Goal: Task Accomplishment & Management: Manage account settings

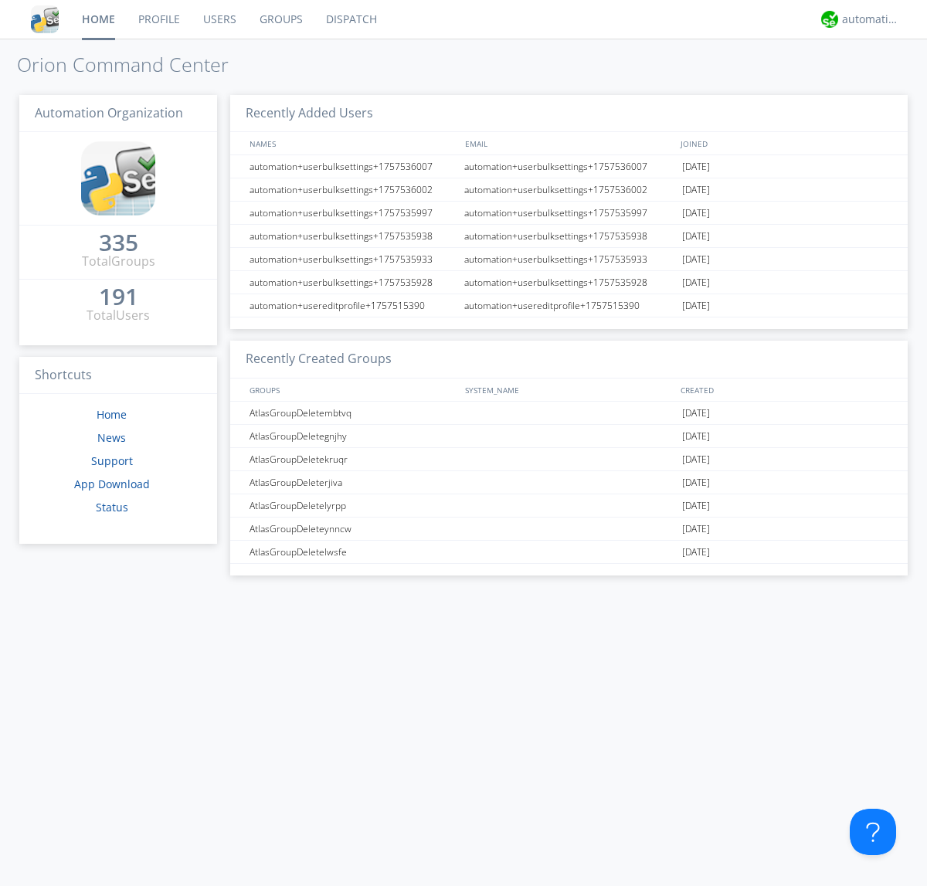
click at [219, 19] on link "Users" at bounding box center [220, 19] width 56 height 39
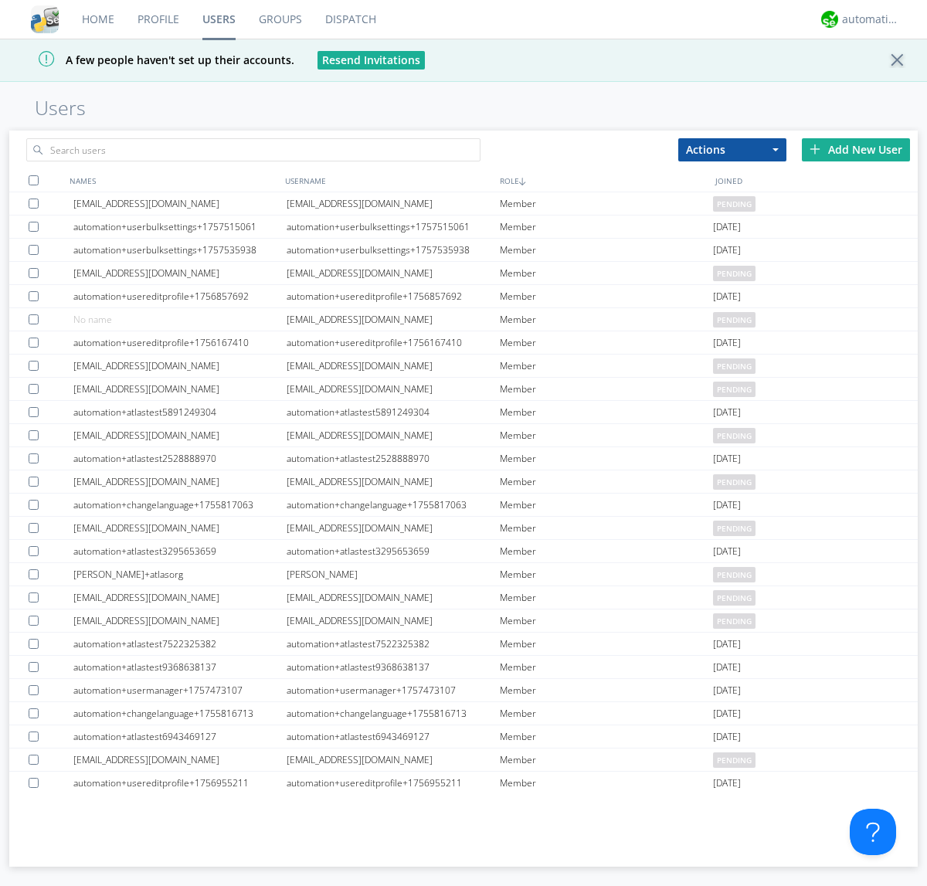
click at [856, 149] on div "Add New User" at bounding box center [856, 149] width 108 height 23
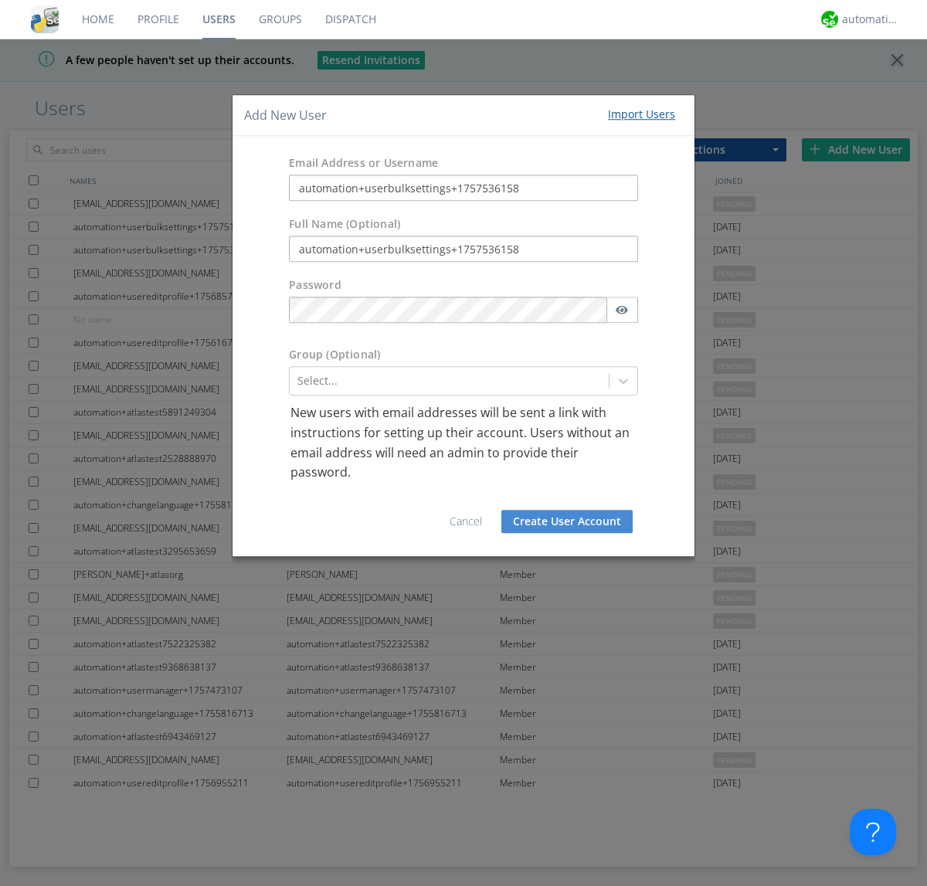
click at [567, 521] on button "Create User Account" at bounding box center [567, 521] width 131 height 23
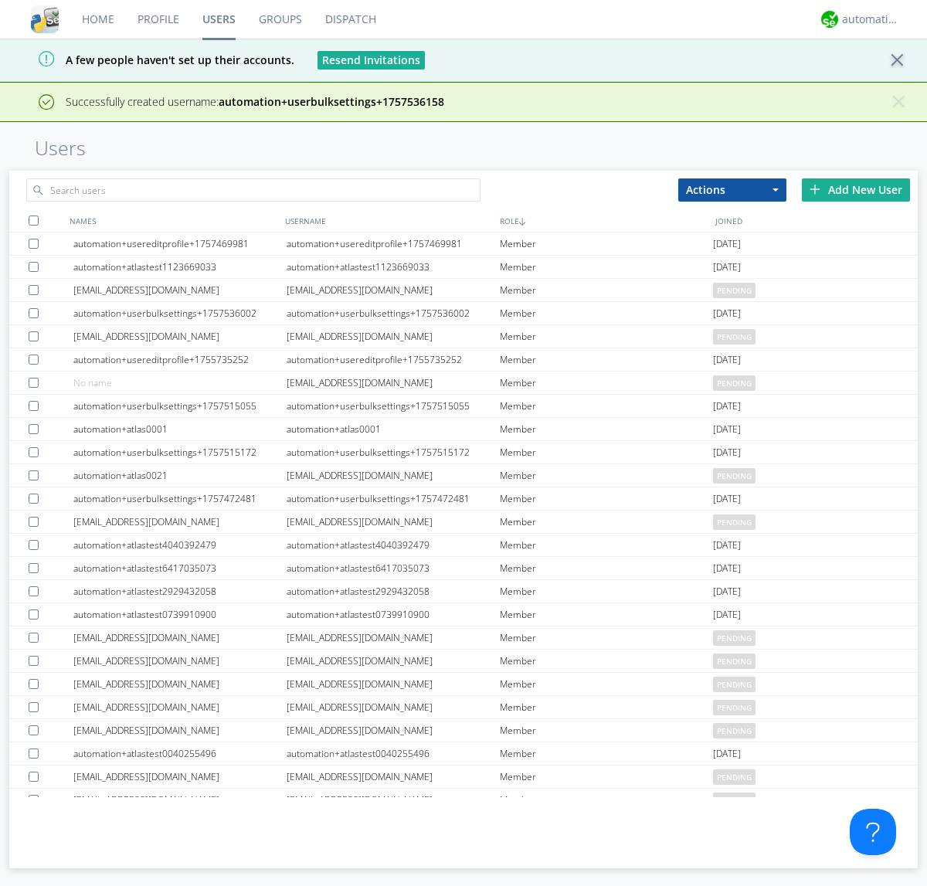
click at [856, 189] on div "Add New User" at bounding box center [856, 190] width 108 height 23
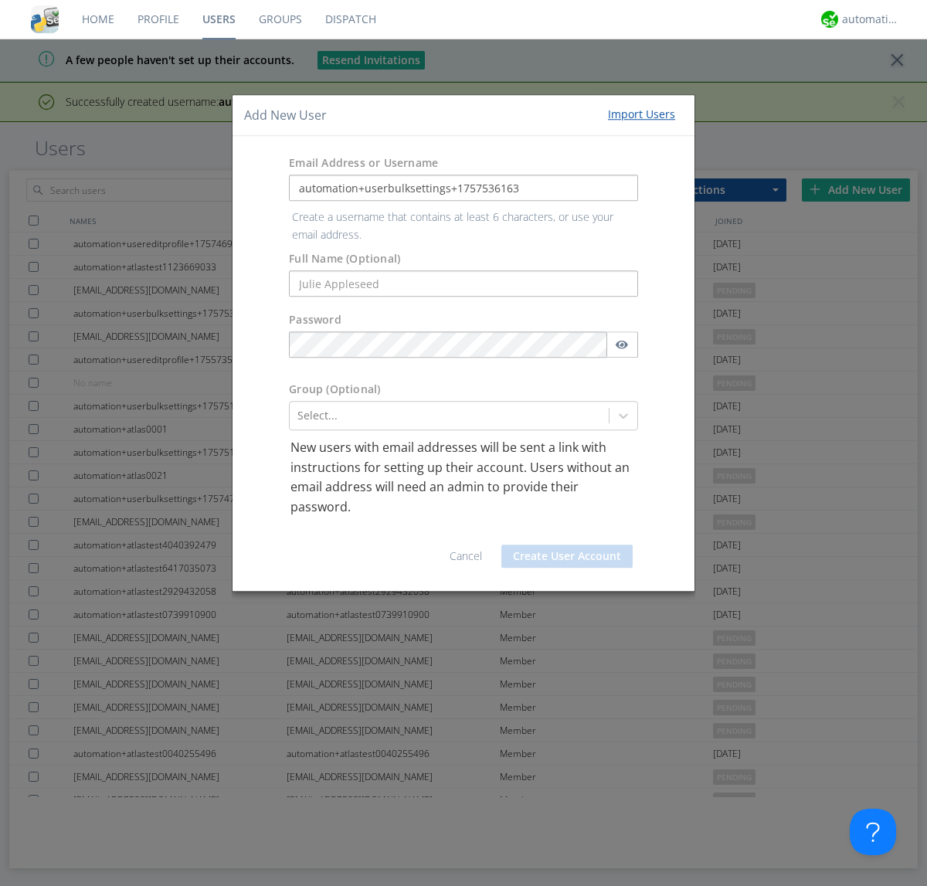
type input "automation+userbulksettings+1757536163"
click at [567, 545] on button "Create User Account" at bounding box center [567, 556] width 131 height 23
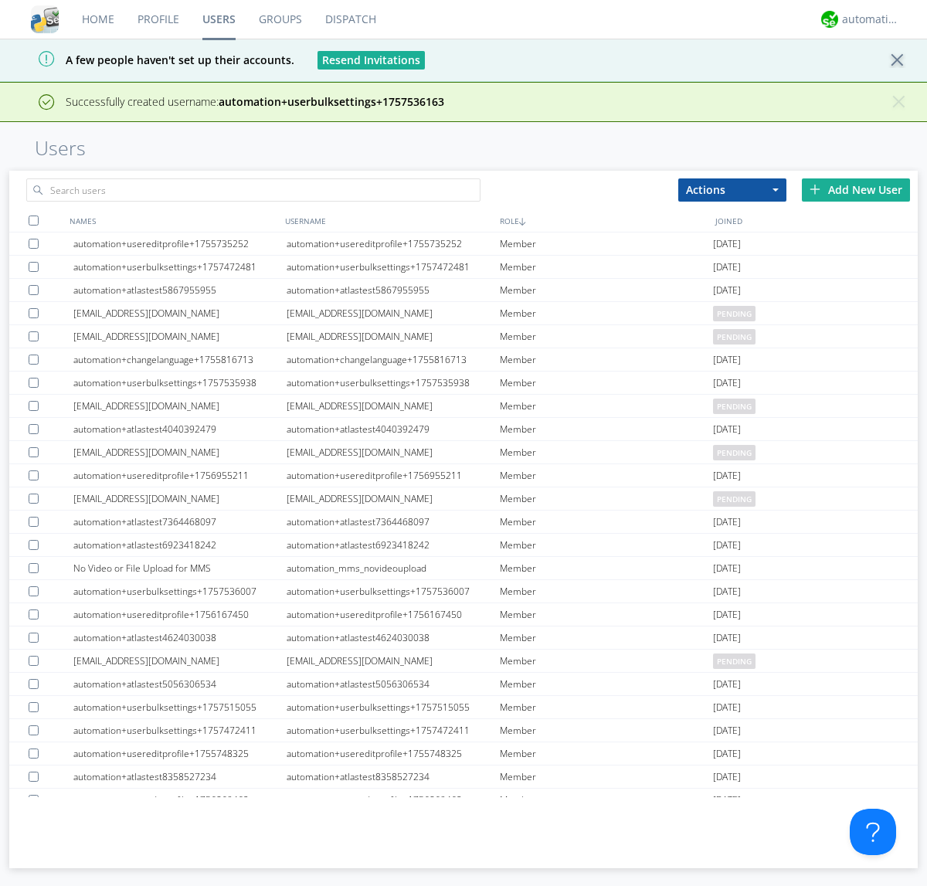
click at [856, 189] on div "Add New User" at bounding box center [856, 190] width 108 height 23
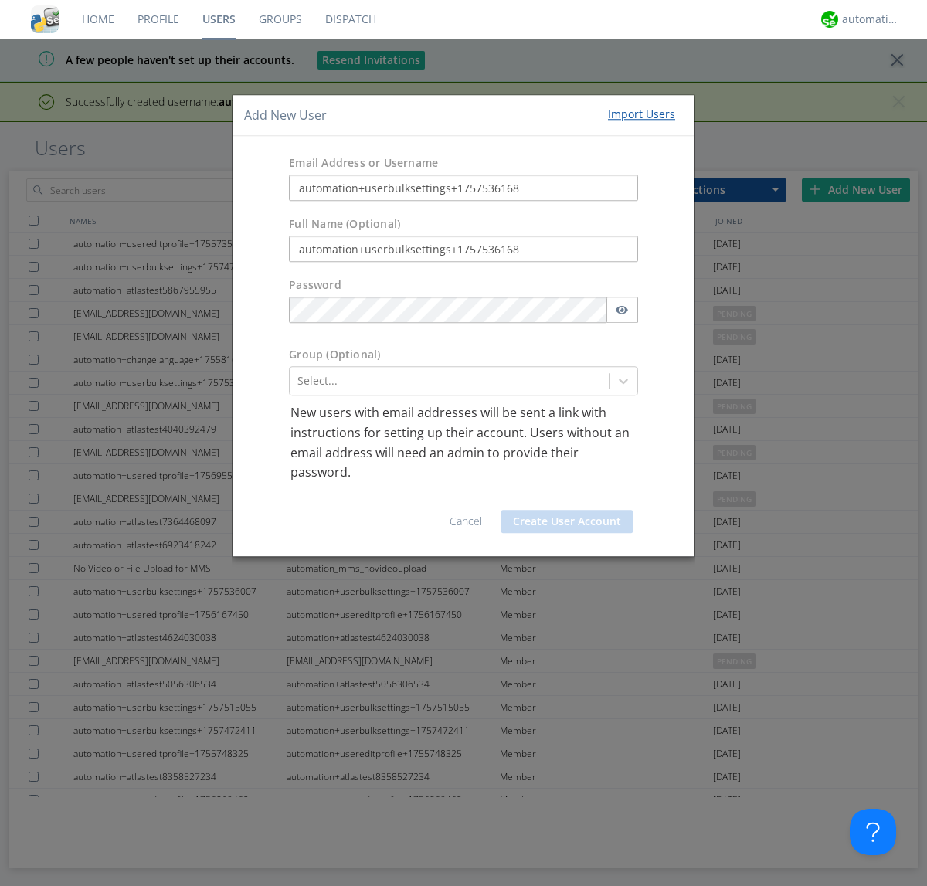
type input "automation+userbulksettings+1757536168"
click at [567, 521] on button "Create User Account" at bounding box center [567, 521] width 131 height 23
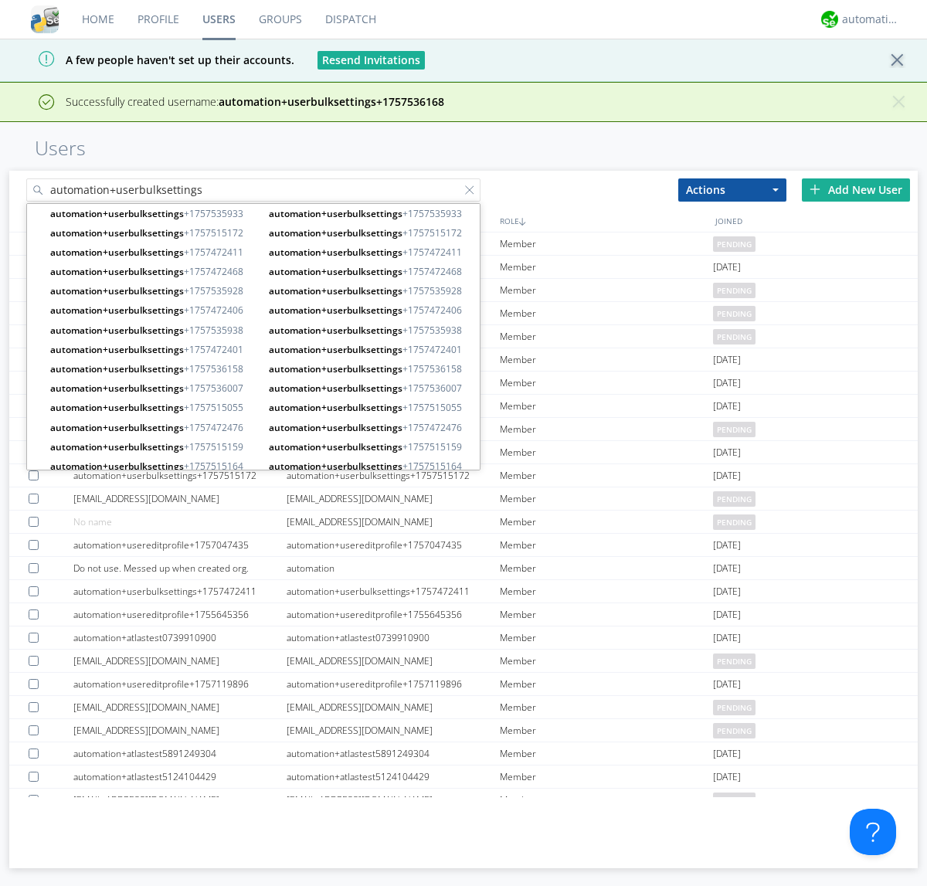
type input "automation+userbulksettings"
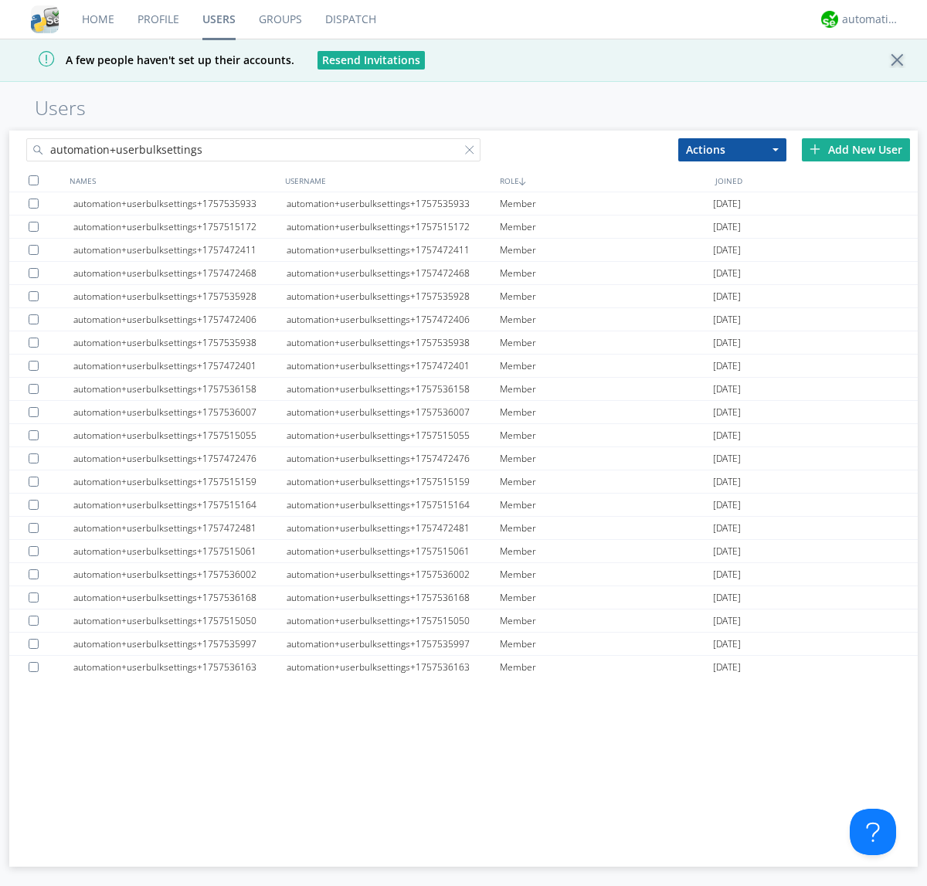
click at [33, 180] on div at bounding box center [34, 180] width 10 height 10
click at [733, 149] on button "Actions" at bounding box center [733, 149] width 108 height 23
click at [0, 0] on link "Edit Settings" at bounding box center [0, 0] width 0 height 0
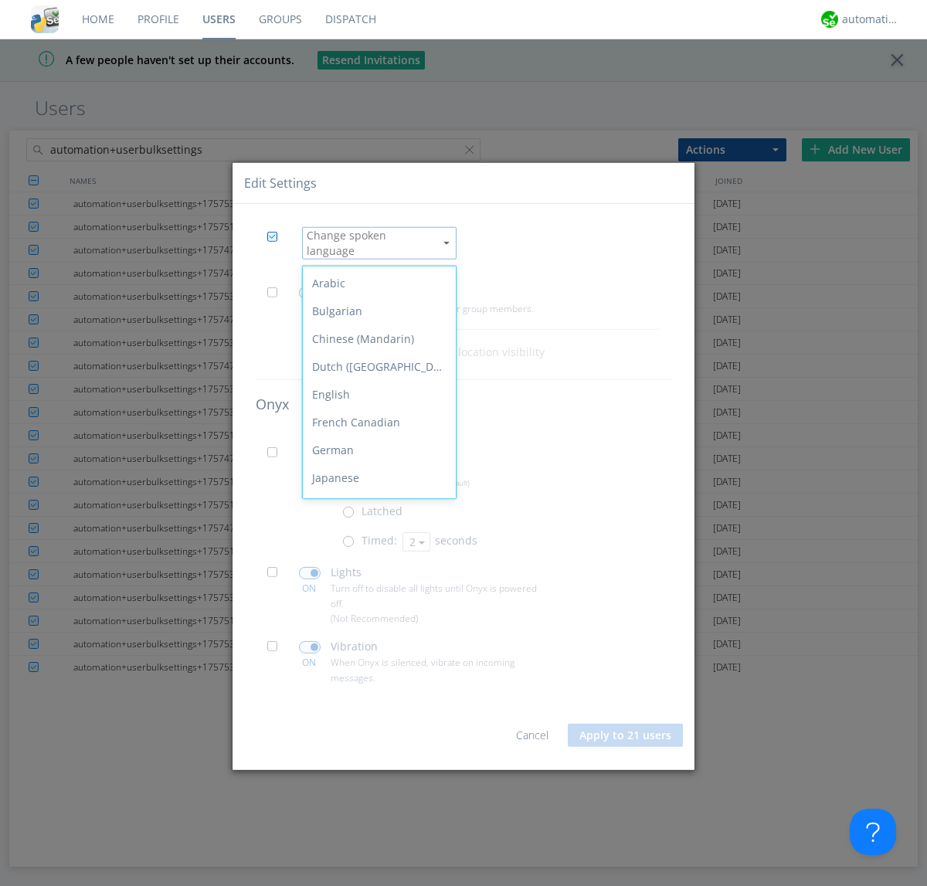
click at [376, 659] on div "Spanish" at bounding box center [379, 673] width 153 height 28
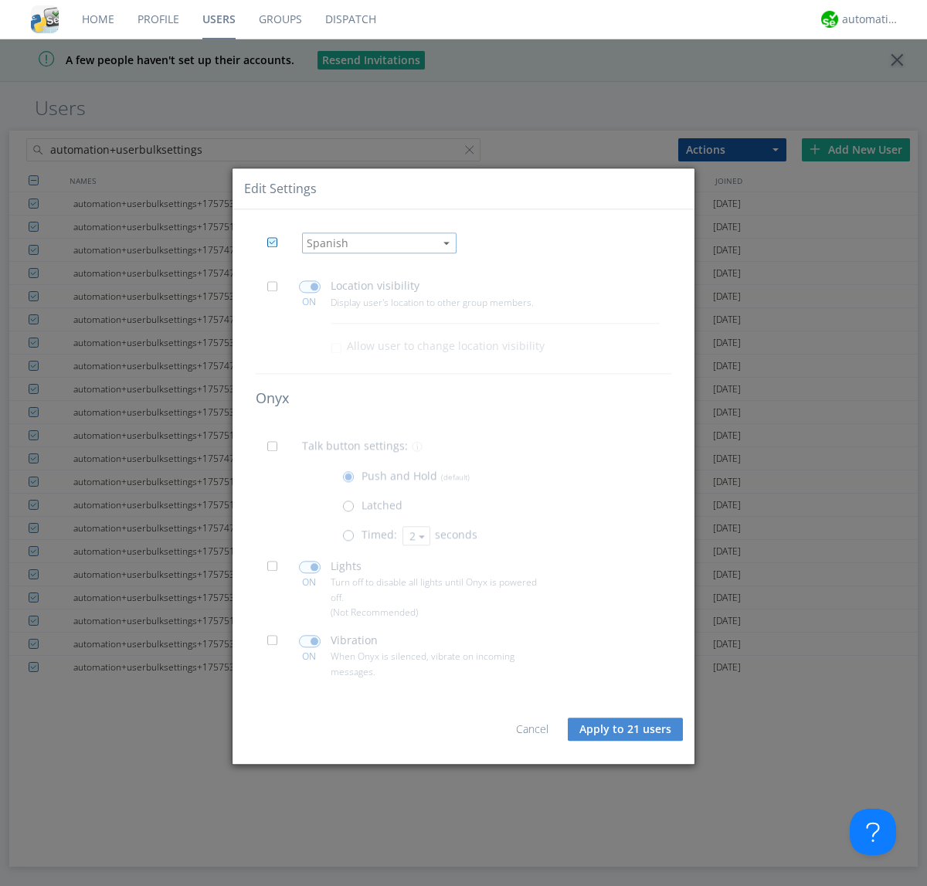
click at [277, 291] on span at bounding box center [276, 290] width 19 height 19
click at [0, 0] on input "checkbox" at bounding box center [0, 0] width 0 height 0
click at [309, 287] on span at bounding box center [310, 287] width 22 height 12
click at [0, 0] on input "checkbox" at bounding box center [0, 0] width 0 height 0
click at [277, 451] on span at bounding box center [276, 451] width 19 height 19
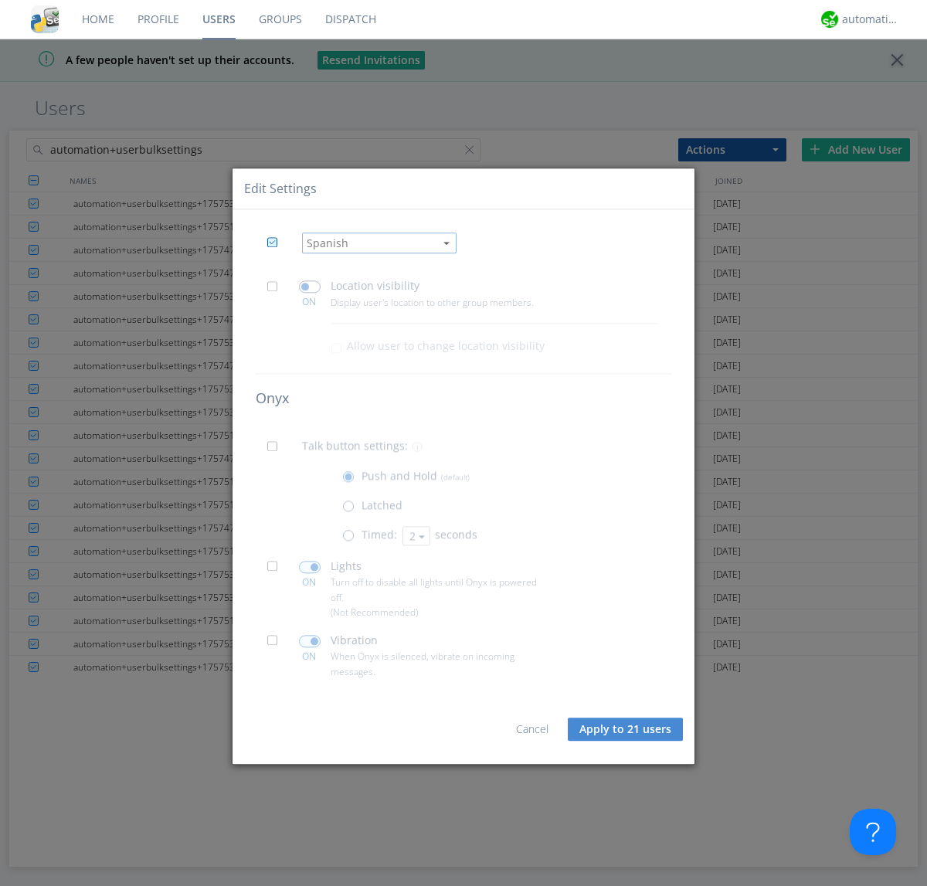
click at [0, 0] on input "checkbox" at bounding box center [0, 0] width 0 height 0
click at [352, 539] on span at bounding box center [351, 539] width 19 height 19
click at [0, 0] on input "radio" at bounding box center [0, 0] width 0 height 0
click at [415, 536] on button "2" at bounding box center [417, 535] width 28 height 19
click at [0, 0] on link "3" at bounding box center [0, 0] width 0 height 0
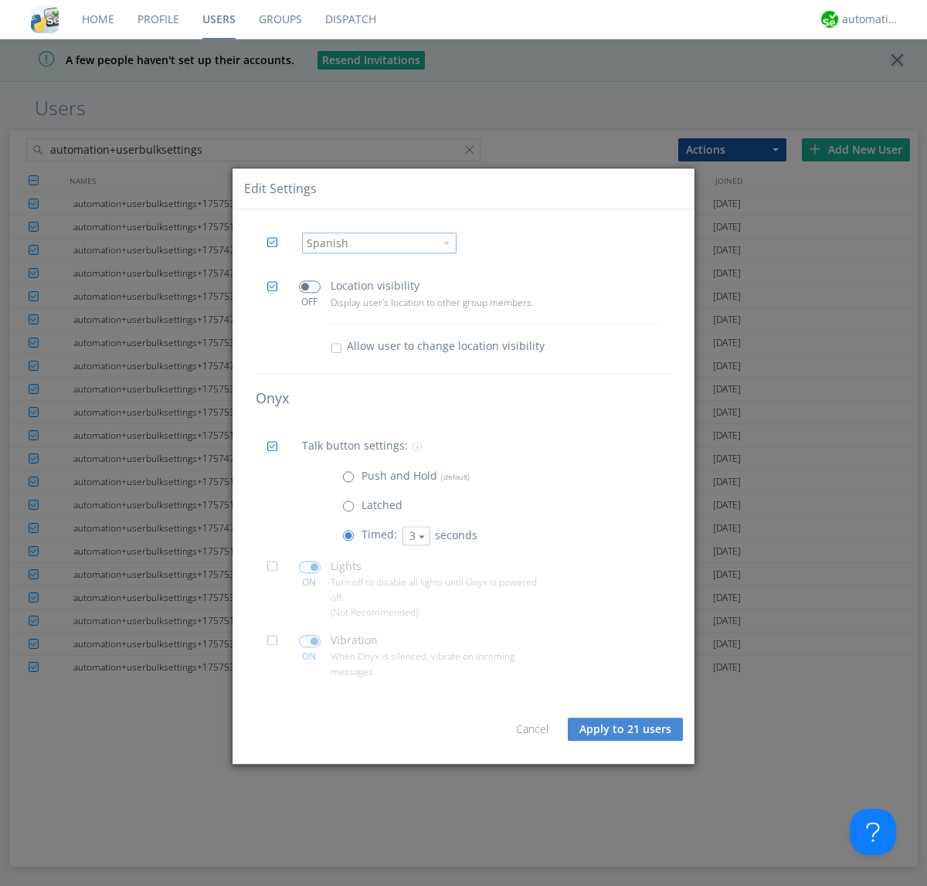
click at [277, 571] on span at bounding box center [276, 571] width 19 height 19
click at [0, 0] on input "checkbox" at bounding box center [0, 0] width 0 height 0
click at [309, 567] on span at bounding box center [310, 567] width 22 height 12
click at [0, 0] on input "checkbox" at bounding box center [0, 0] width 0 height 0
click at [277, 645] on span at bounding box center [276, 645] width 19 height 19
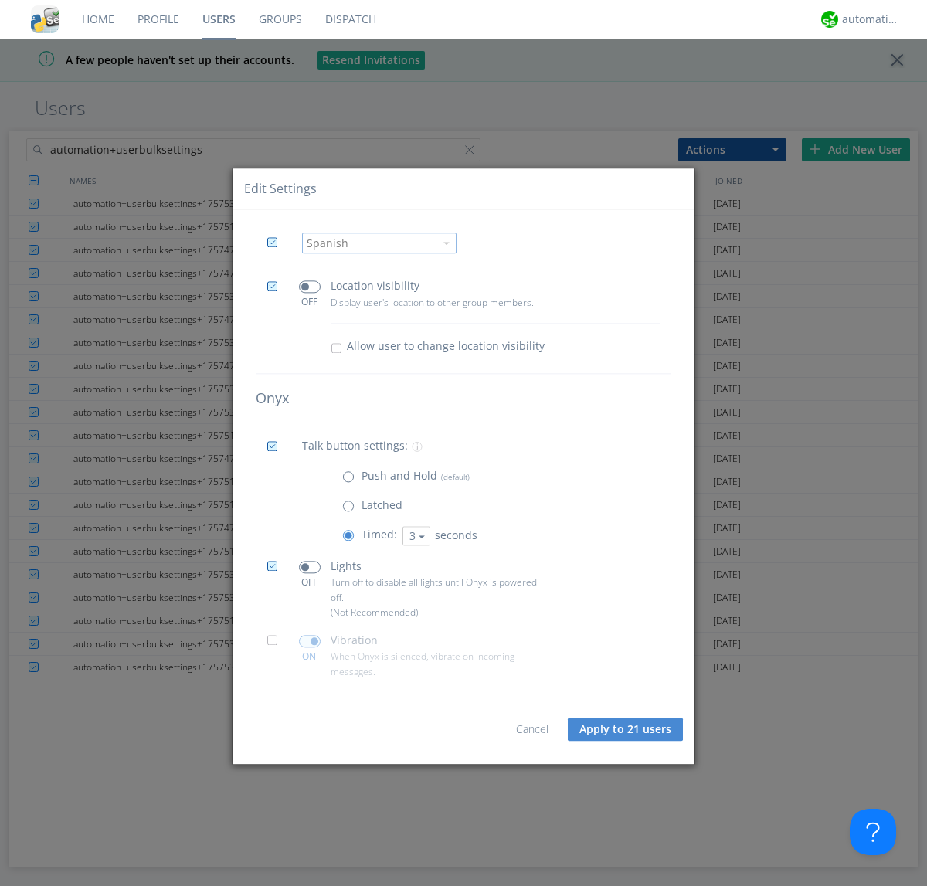
click at [0, 0] on input "checkbox" at bounding box center [0, 0] width 0 height 0
click at [309, 641] on span at bounding box center [310, 641] width 22 height 12
click at [0, 0] on input "checkbox" at bounding box center [0, 0] width 0 height 0
click at [627, 730] on button "Apply to 21 users" at bounding box center [625, 729] width 115 height 23
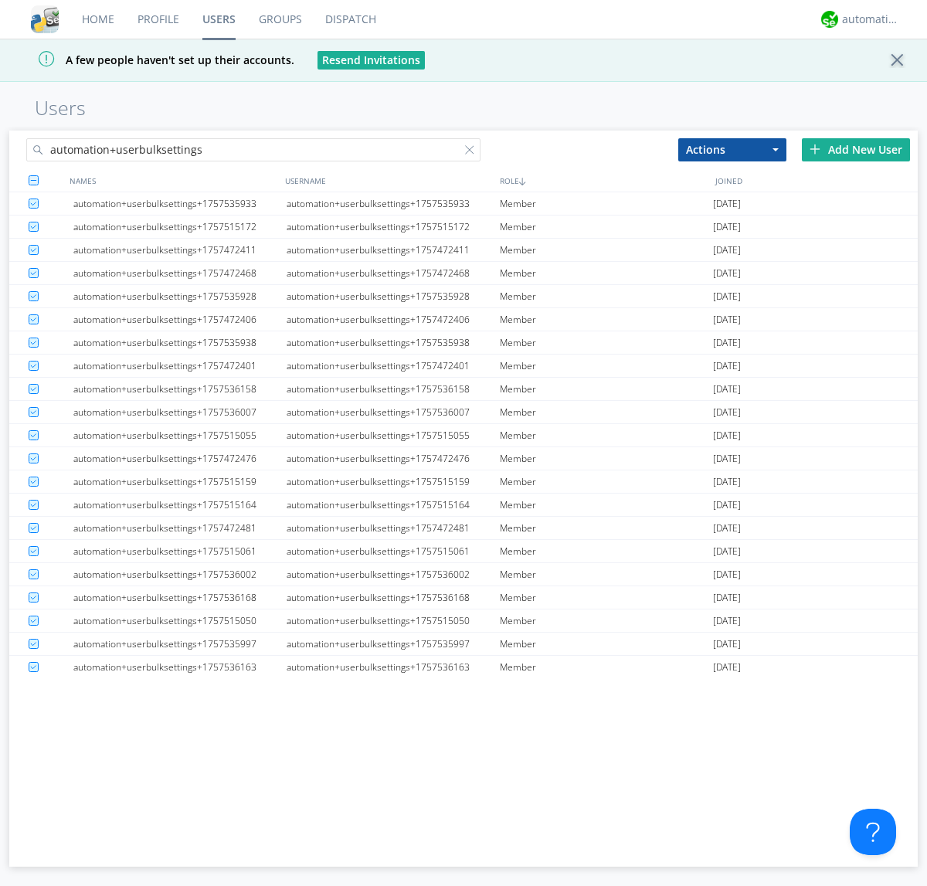
click at [219, 19] on link "Users" at bounding box center [219, 19] width 56 height 39
click at [473, 152] on div at bounding box center [472, 152] width 15 height 15
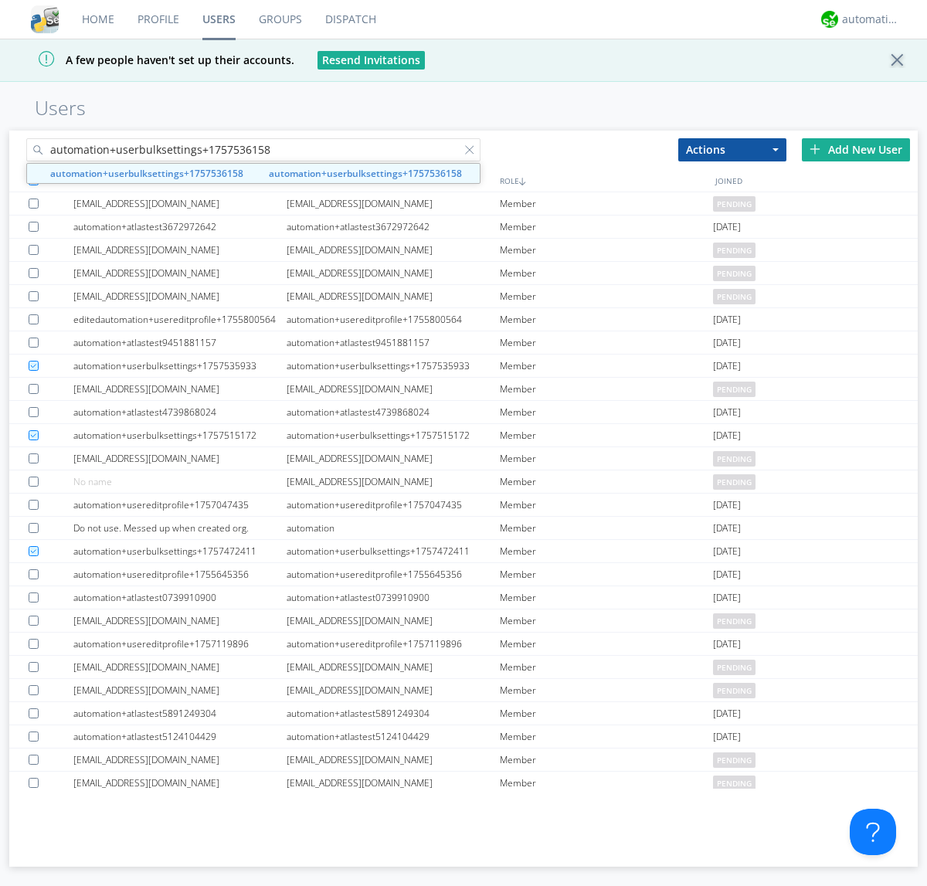
type input "automation+userbulksettings+1757536158"
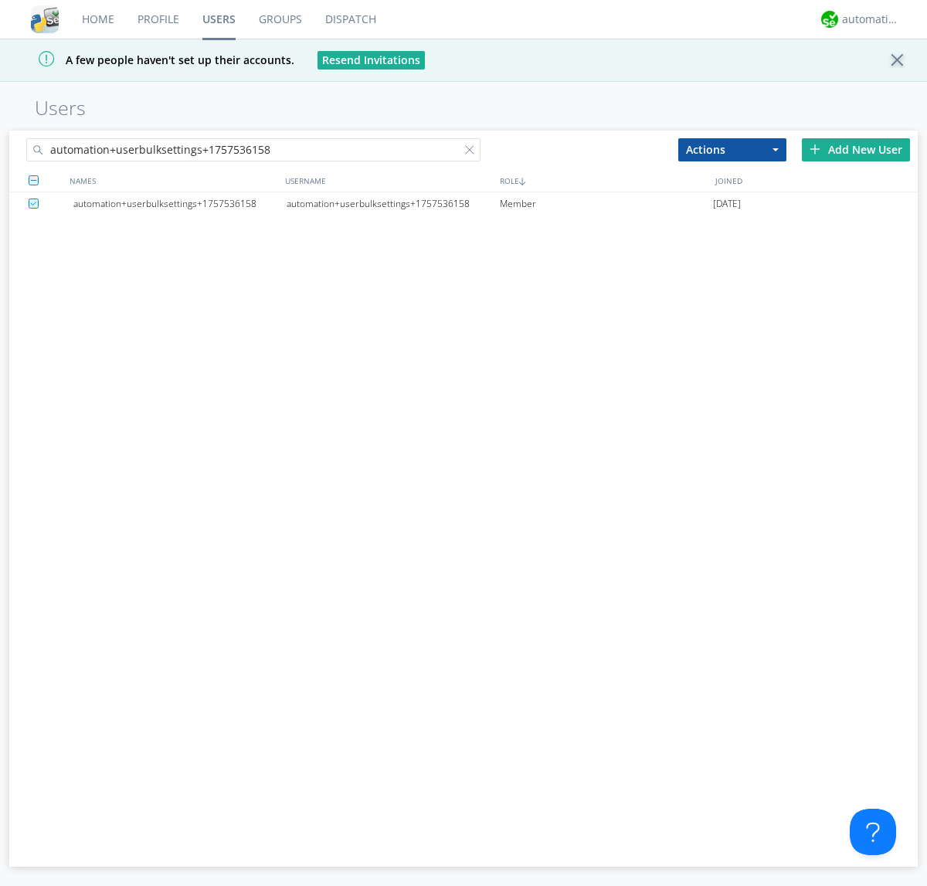
click at [393, 203] on div "automation+userbulksettings+1757536158" at bounding box center [393, 203] width 213 height 23
